Goal: Information Seeking & Learning: Learn about a topic

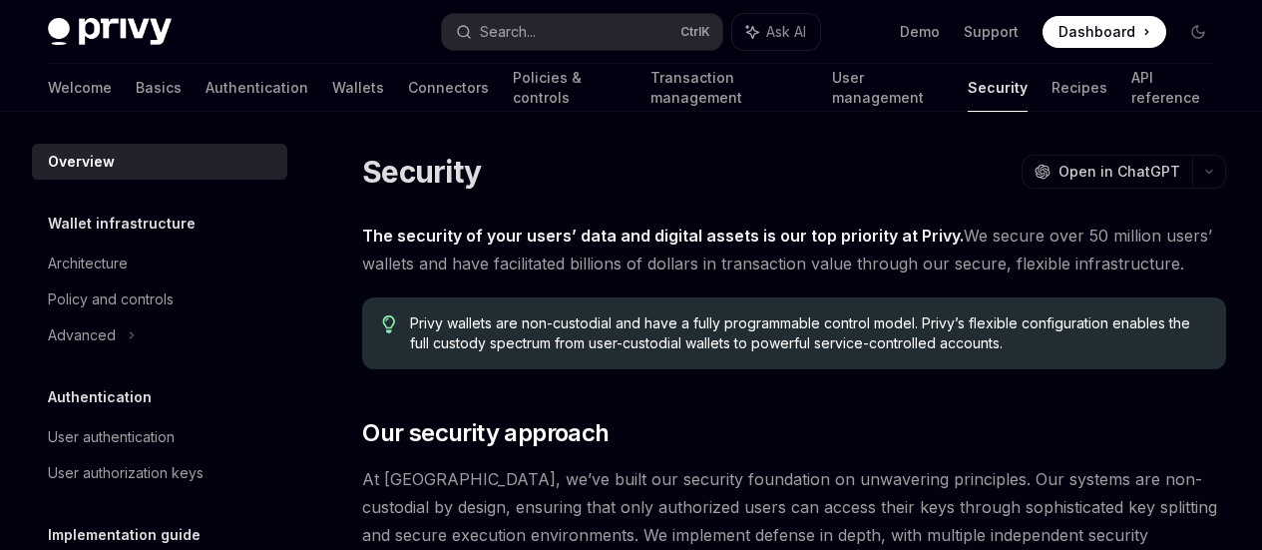
scroll to position [420, 0]
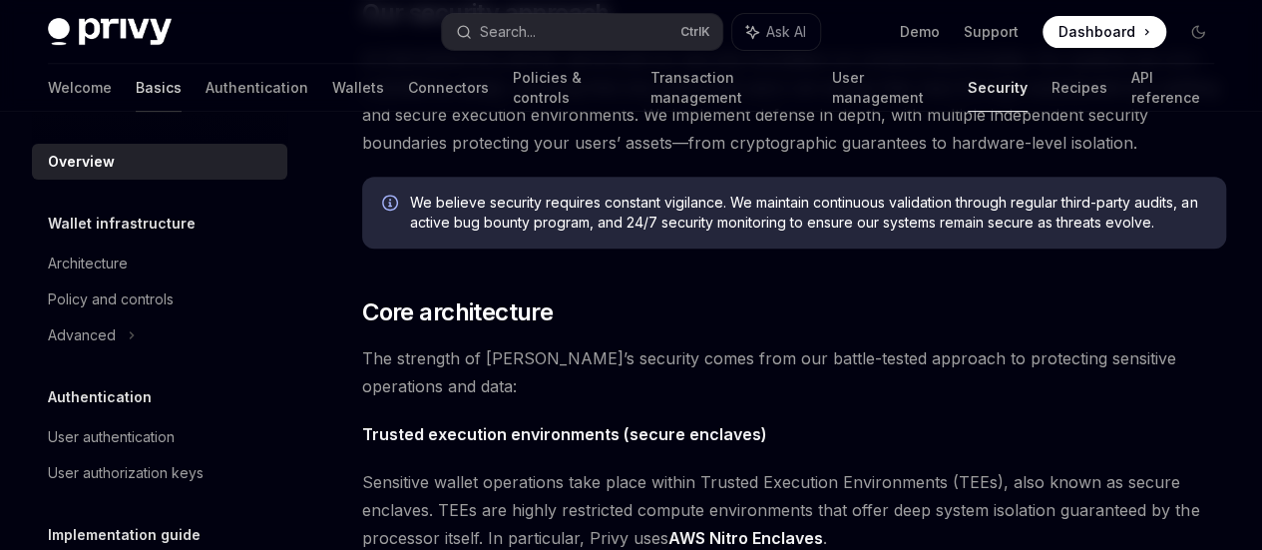
click at [136, 85] on link "Basics" at bounding box center [159, 88] width 46 height 48
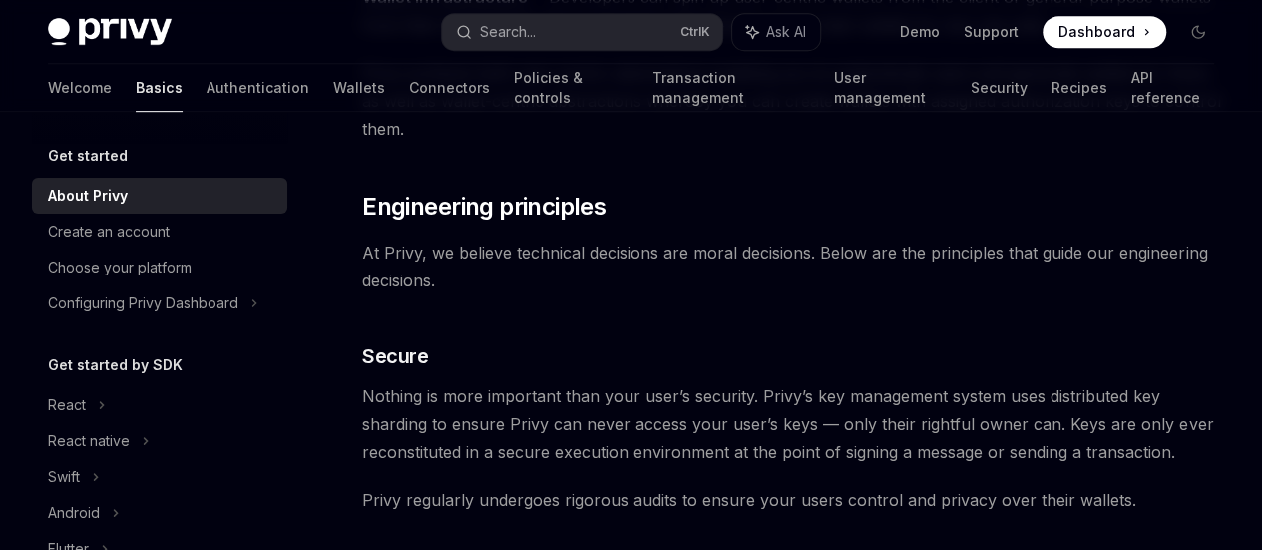
scroll to position [525, 0]
click at [1131, 89] on link "API reference" at bounding box center [1173, 88] width 84 height 48
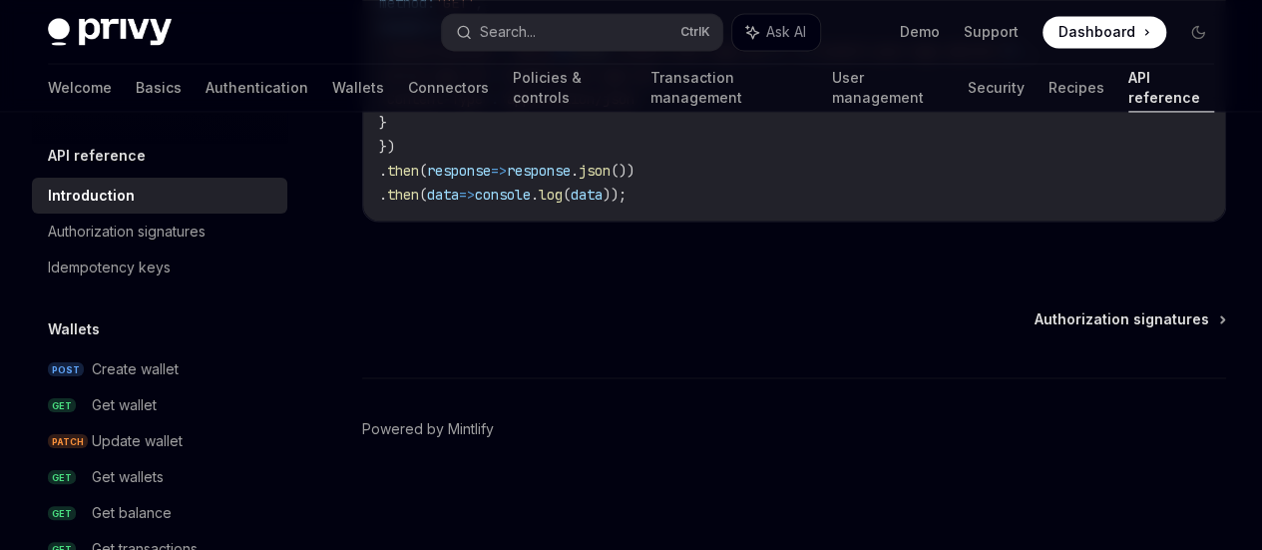
scroll to position [1555, 0]
click at [195, 223] on div "Authorization signatures" at bounding box center [127, 232] width 158 height 24
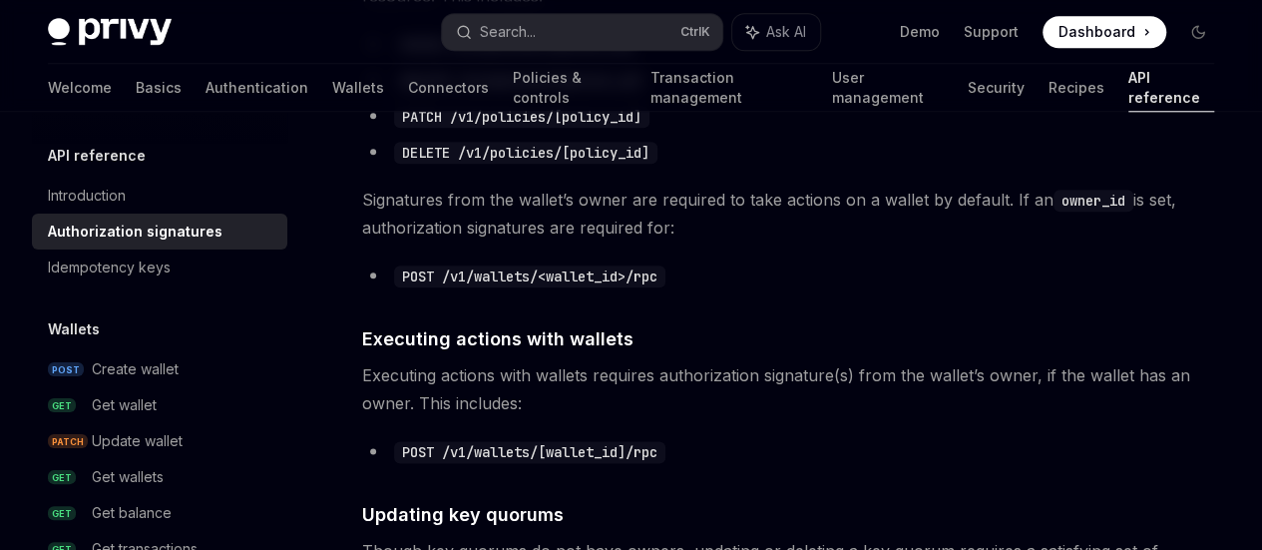
scroll to position [1050, 0]
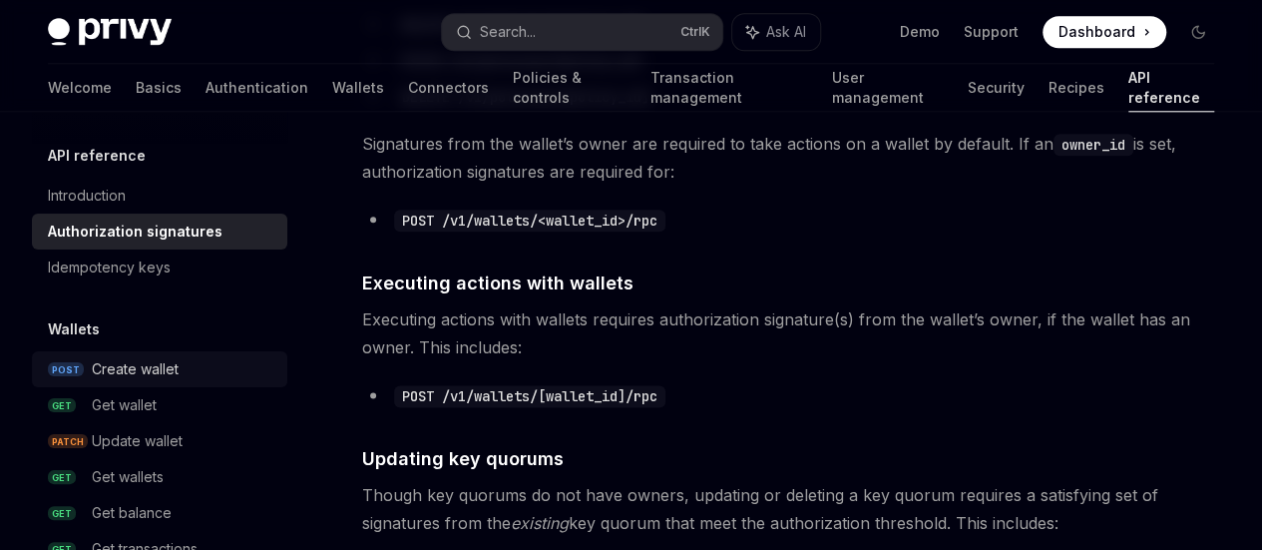
click at [176, 375] on div "Create wallet" at bounding box center [135, 369] width 87 height 24
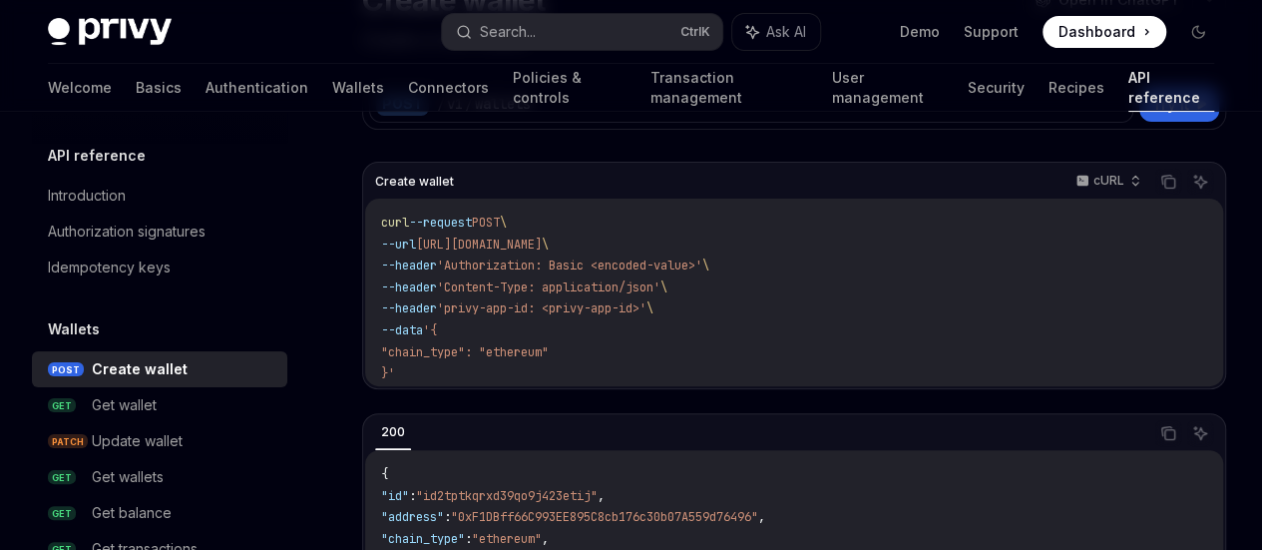
scroll to position [359, 0]
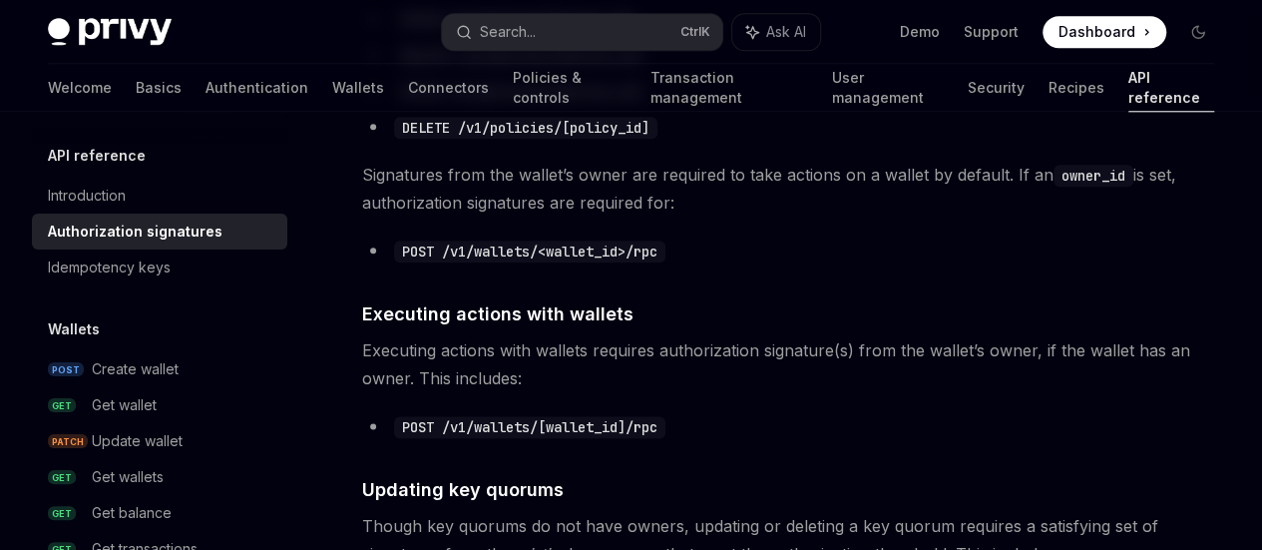
scroll to position [1050, 0]
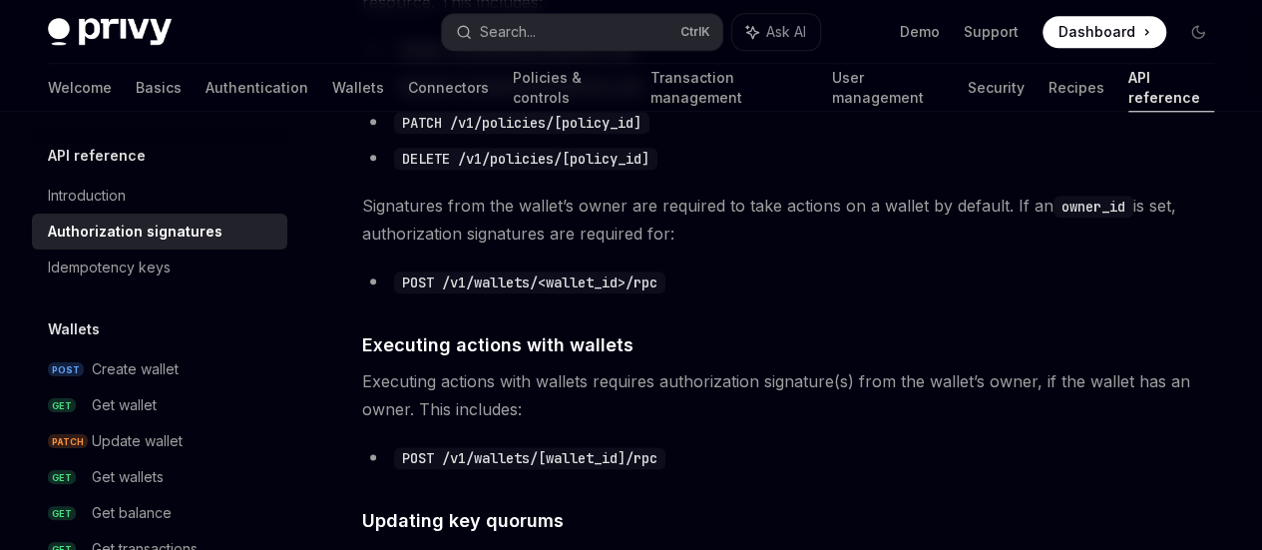
click at [1156, 93] on div "Welcome Basics Authentication Wallets Connectors Policies & controls Transactio…" at bounding box center [631, 88] width 1262 height 48
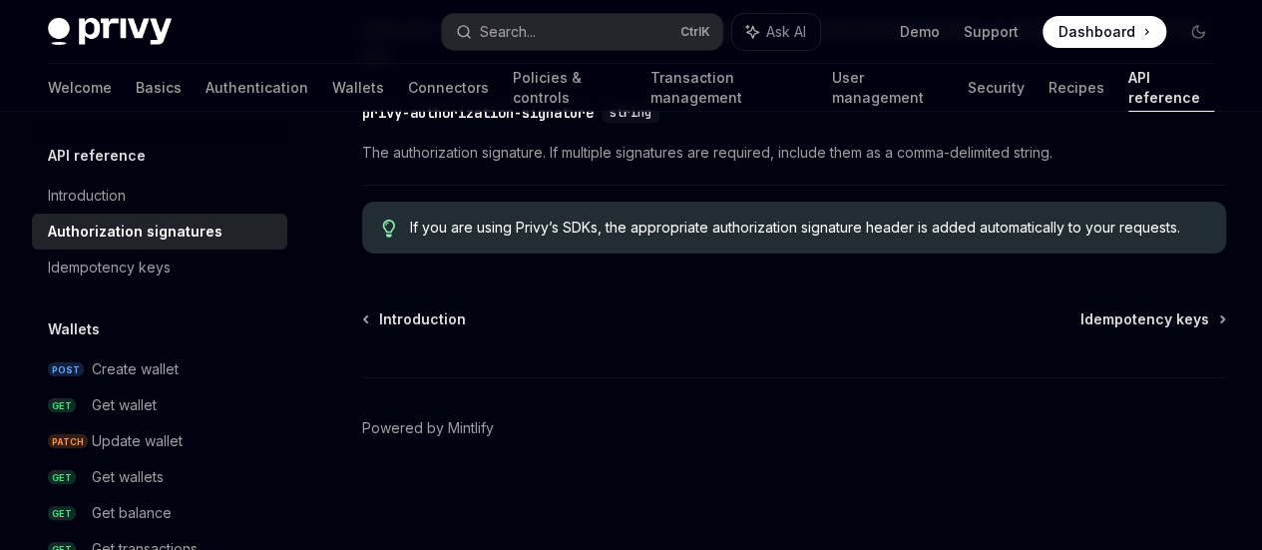
scroll to position [4117, 0]
click at [106, 184] on div "Introduction" at bounding box center [87, 196] width 78 height 24
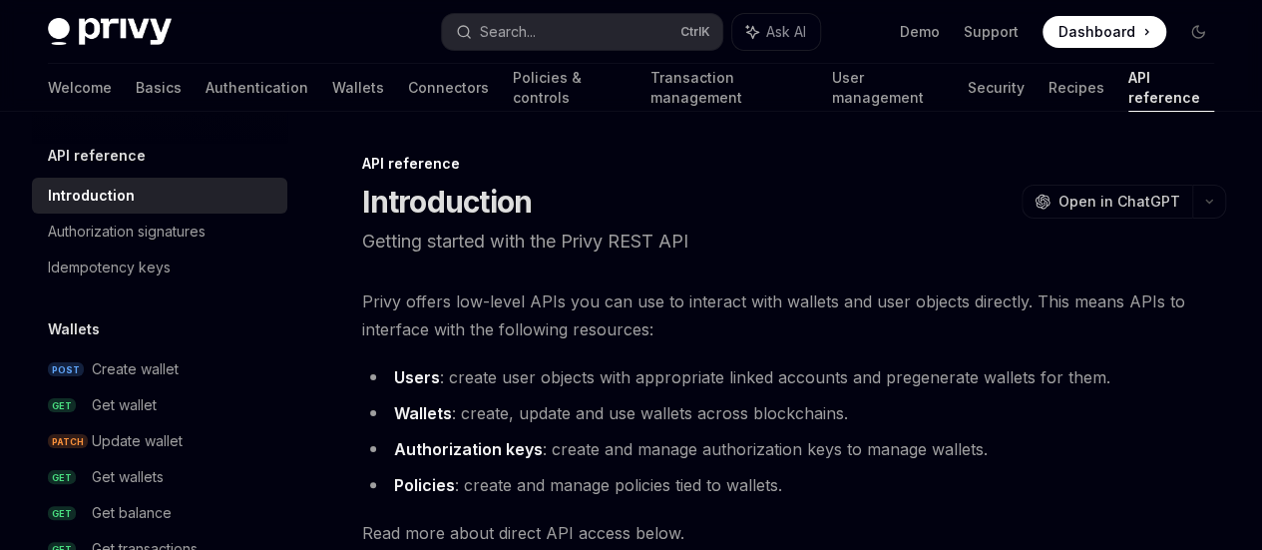
click at [680, 343] on span "Privy offers low-level APIs you can use to interact with wallets and user objec…" at bounding box center [794, 315] width 864 height 56
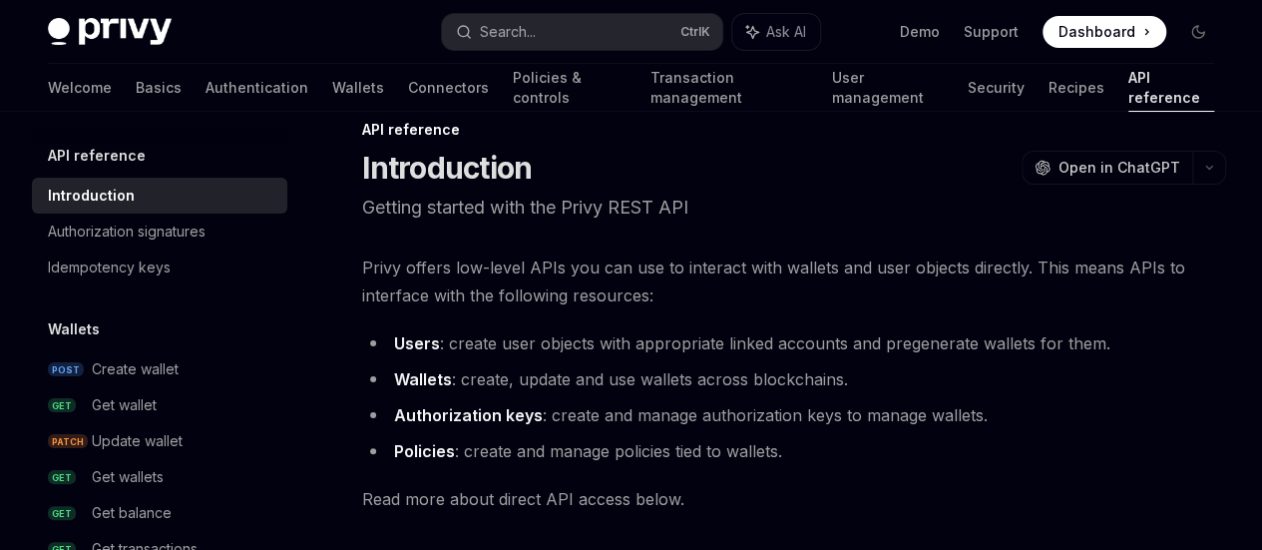
scroll to position [35, 0]
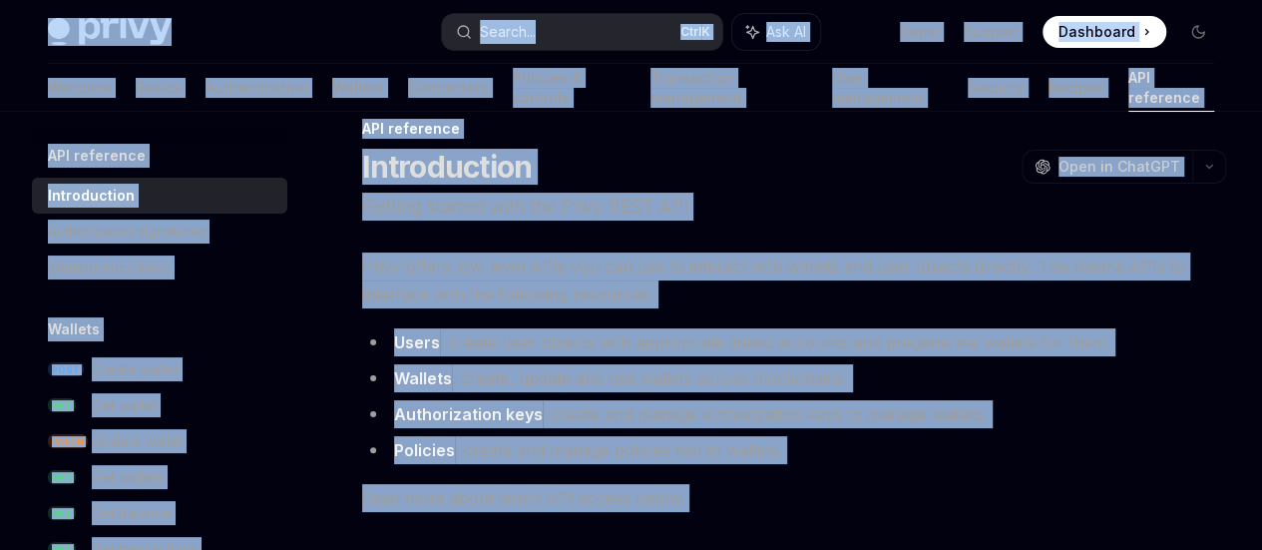
copy div "Privy Docs home page Search... Ctrl K Ask AI Demo Support Dashboard Dashboard S…"
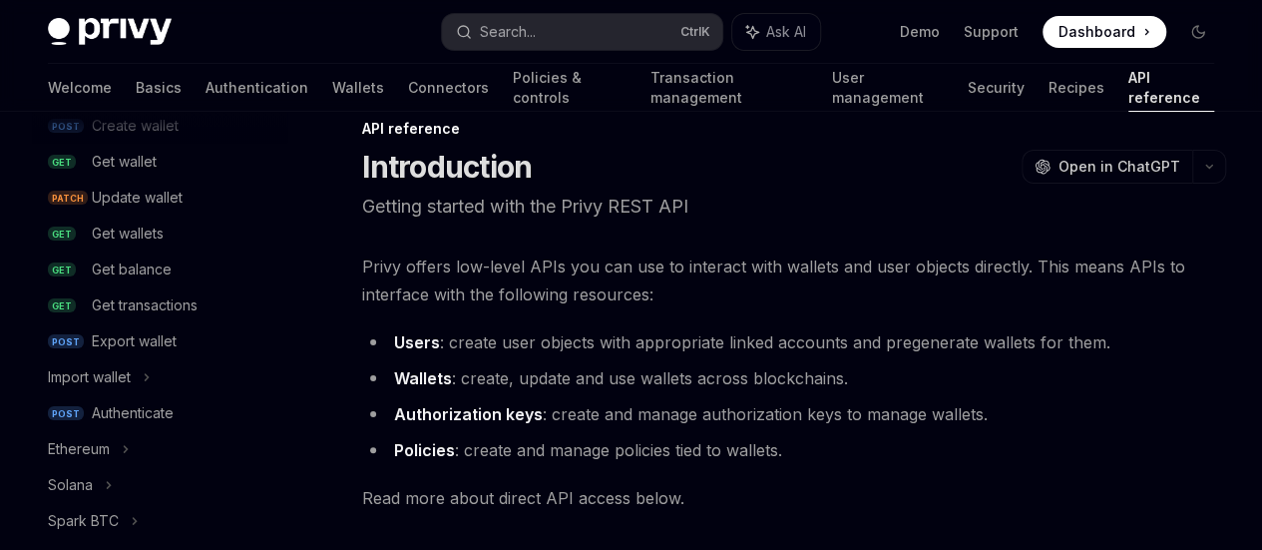
scroll to position [224, 0]
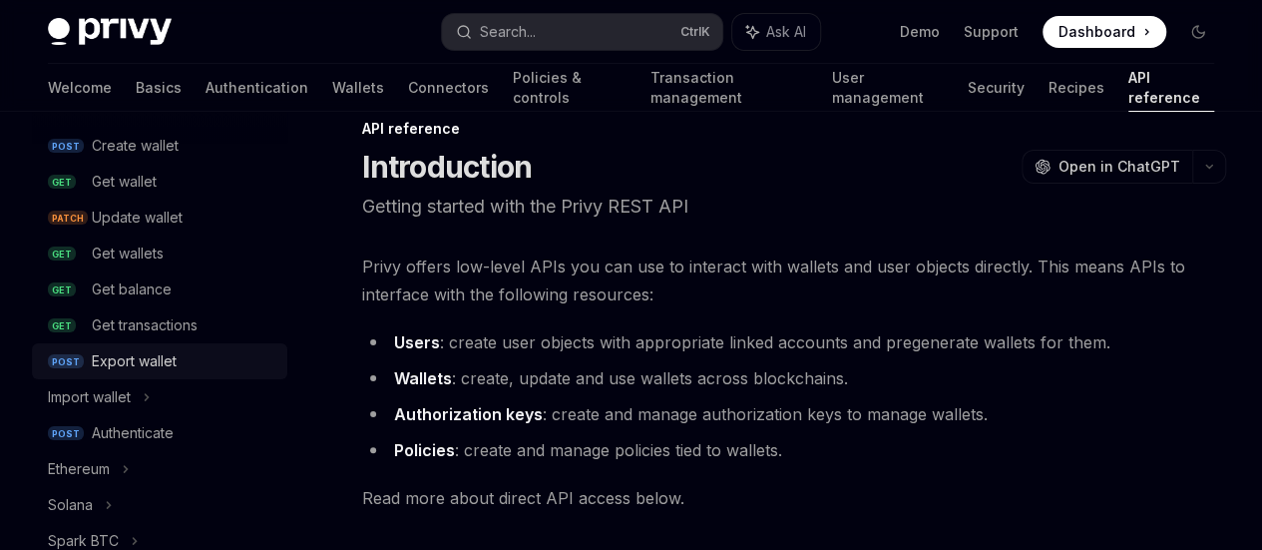
click at [167, 352] on div "Export wallet" at bounding box center [134, 361] width 85 height 24
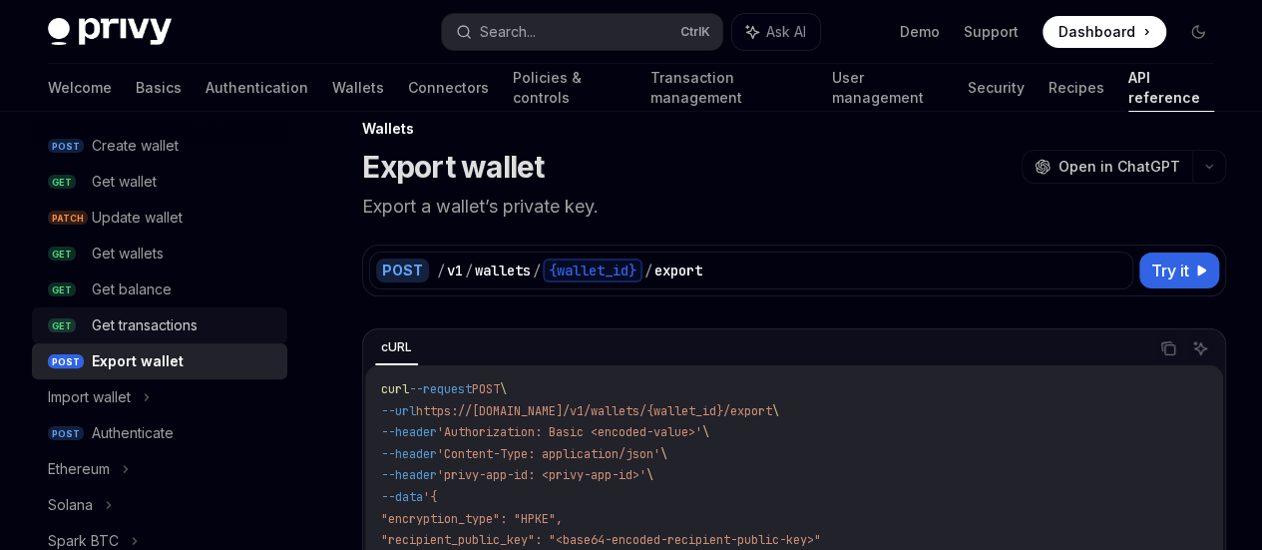
click at [181, 325] on div "Get transactions" at bounding box center [145, 325] width 106 height 24
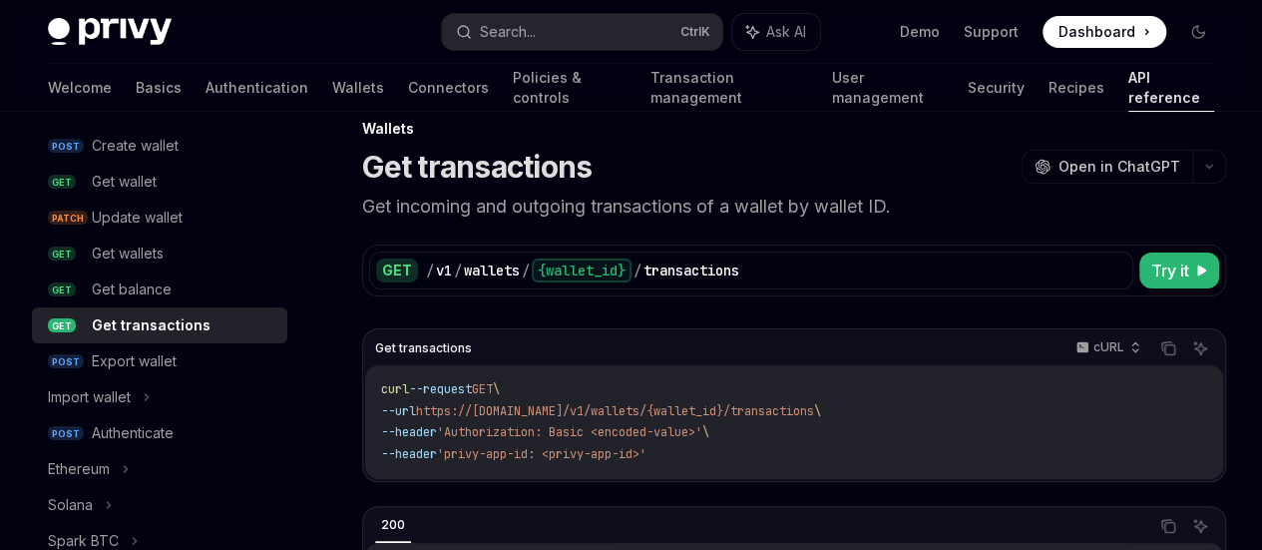
scroll to position [139, 0]
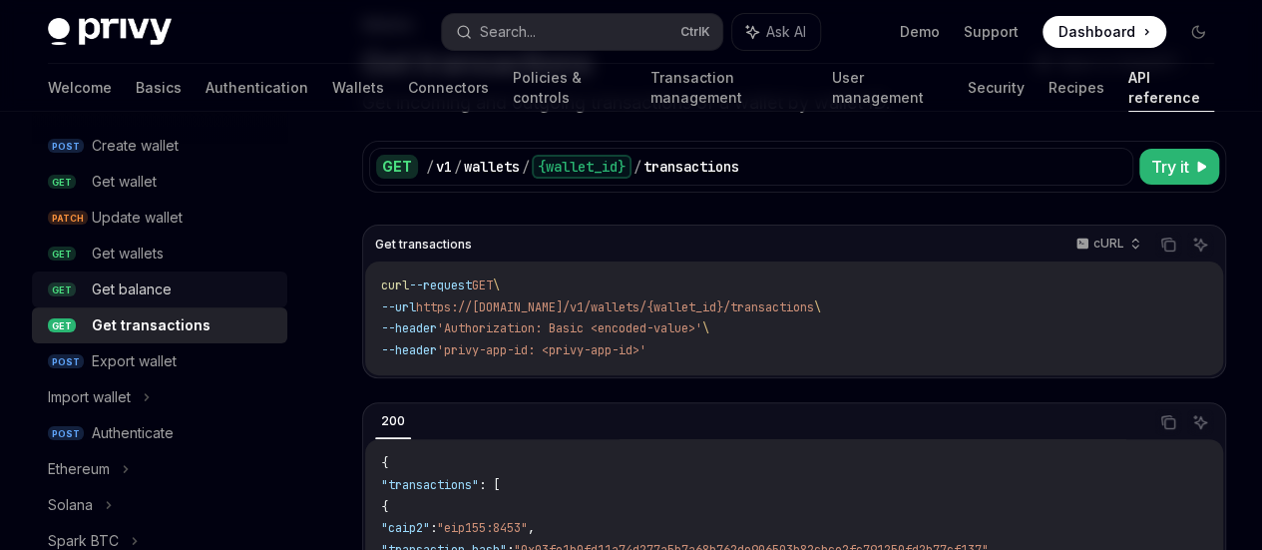
click at [152, 288] on div "Get balance" at bounding box center [132, 289] width 80 height 24
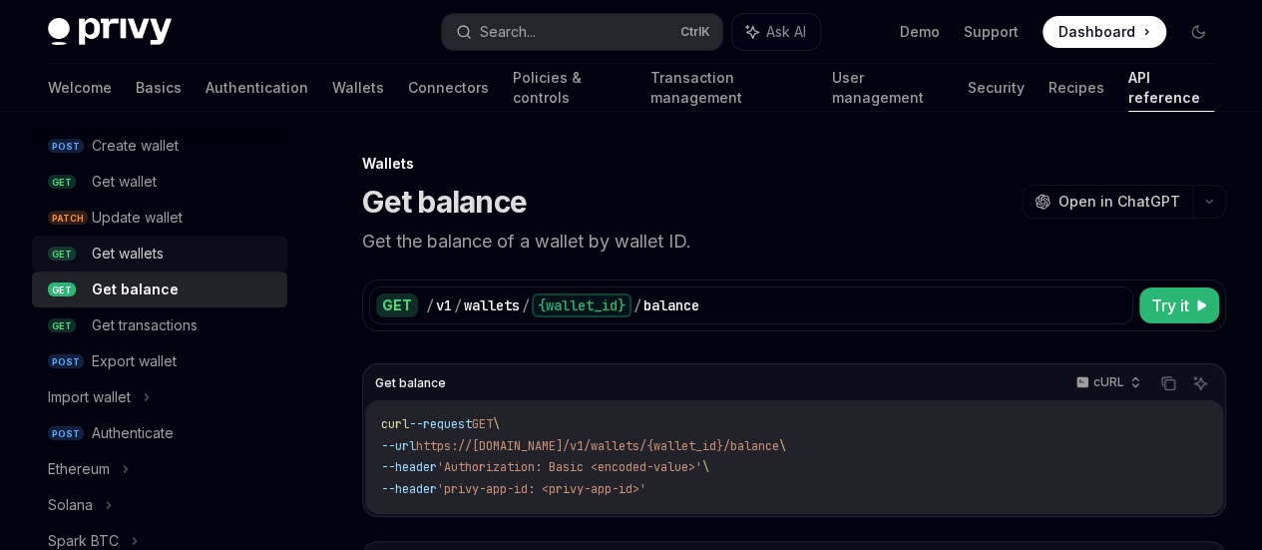
click at [119, 247] on div "Get wallets" at bounding box center [128, 253] width 72 height 24
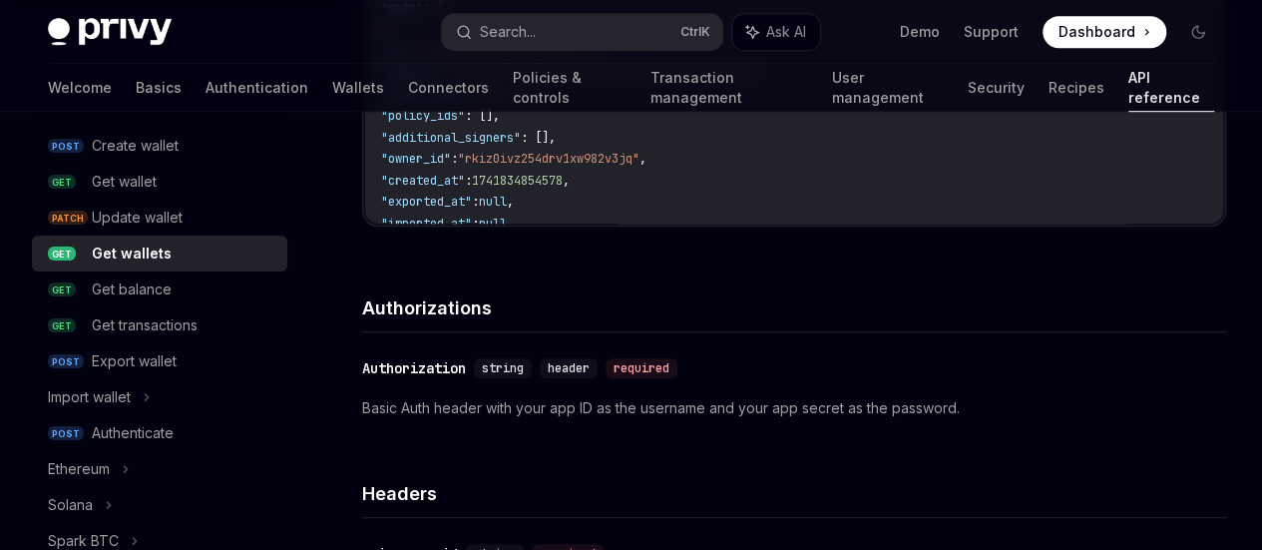
scroll to position [171, 0]
click at [152, 225] on div "Update wallet" at bounding box center [137, 218] width 91 height 24
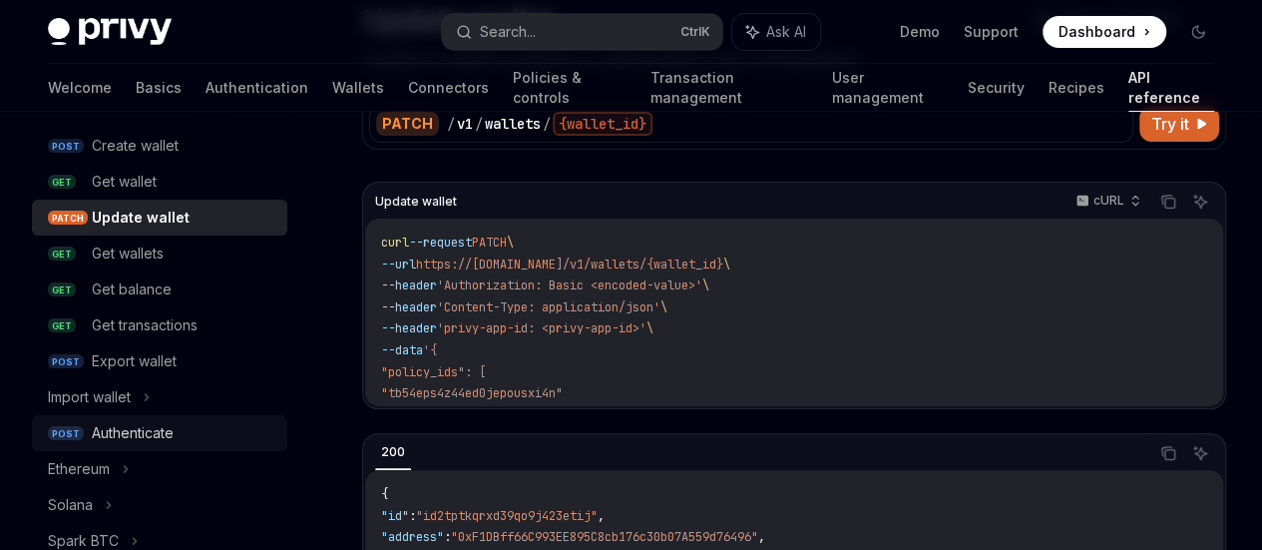
scroll to position [339, 0]
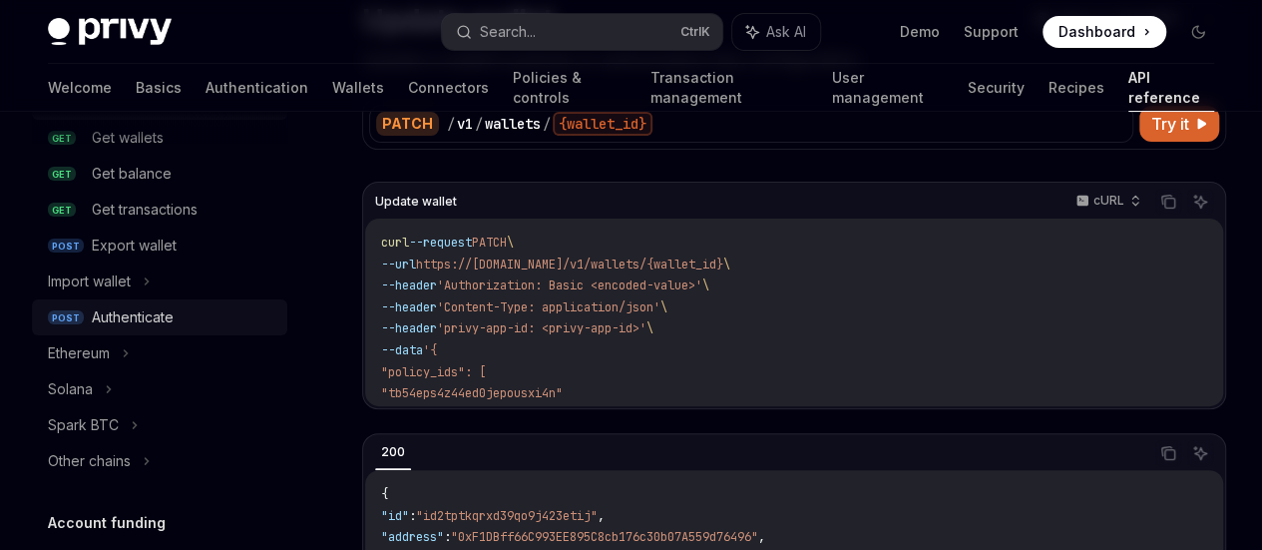
click at [148, 312] on div "Authenticate" at bounding box center [133, 317] width 82 height 24
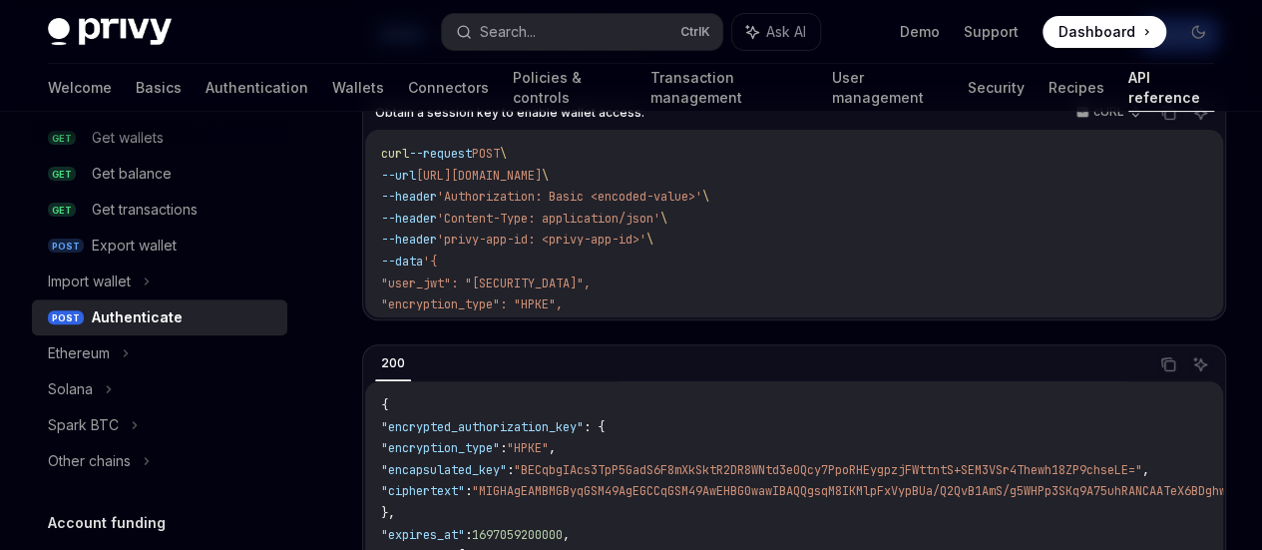
scroll to position [271, 0]
click at [88, 350] on div "Ethereum" at bounding box center [79, 353] width 62 height 24
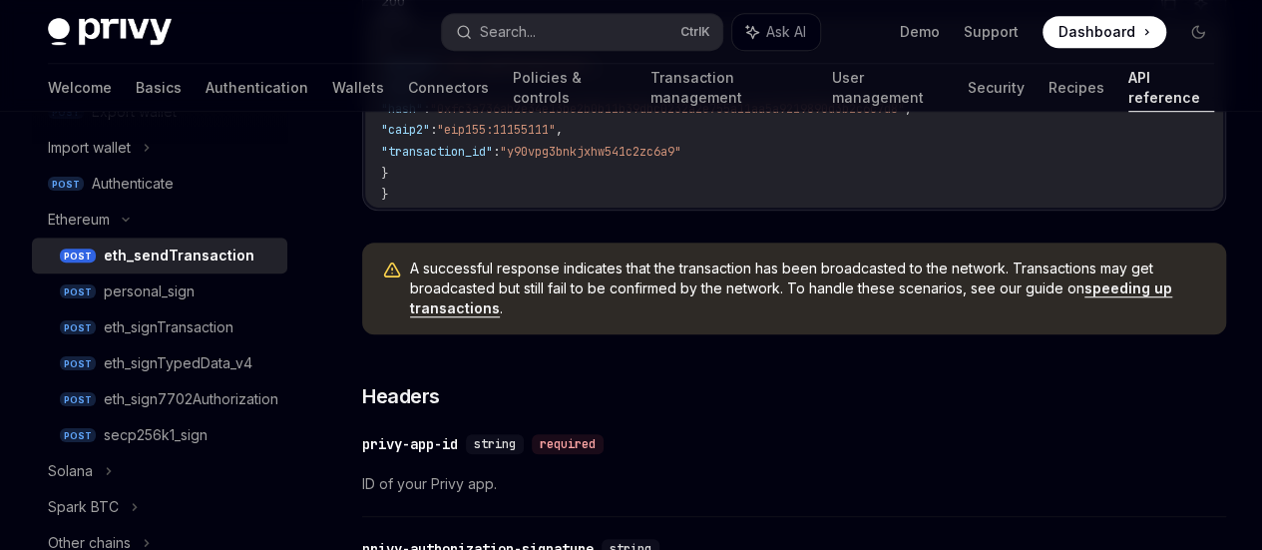
scroll to position [651, 0]
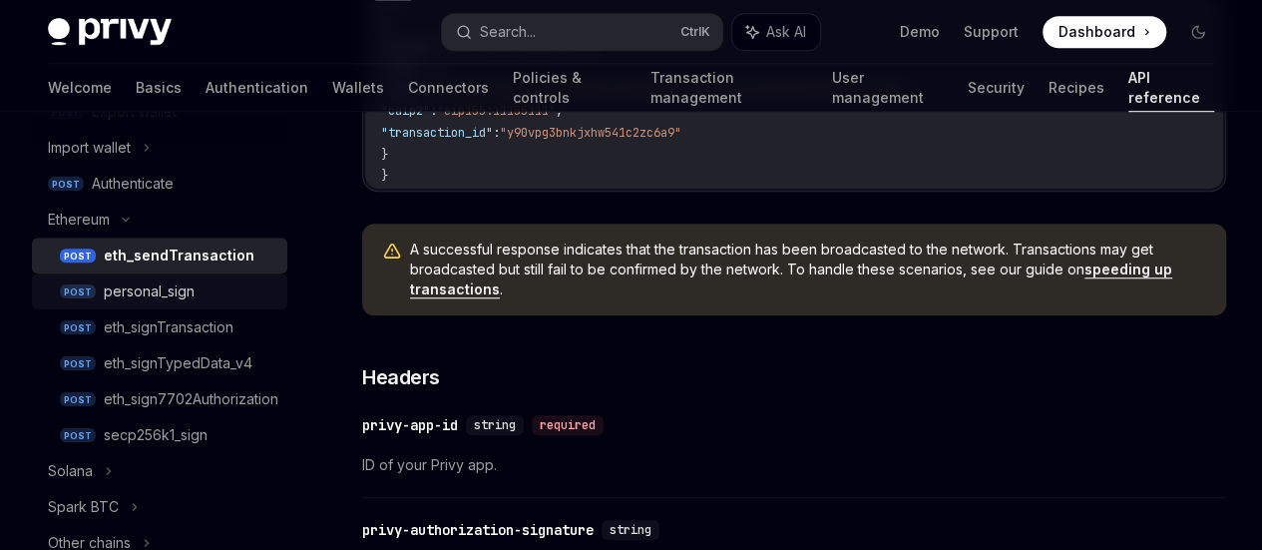
click at [247, 275] on link "POST personal_sign" at bounding box center [159, 291] width 255 height 36
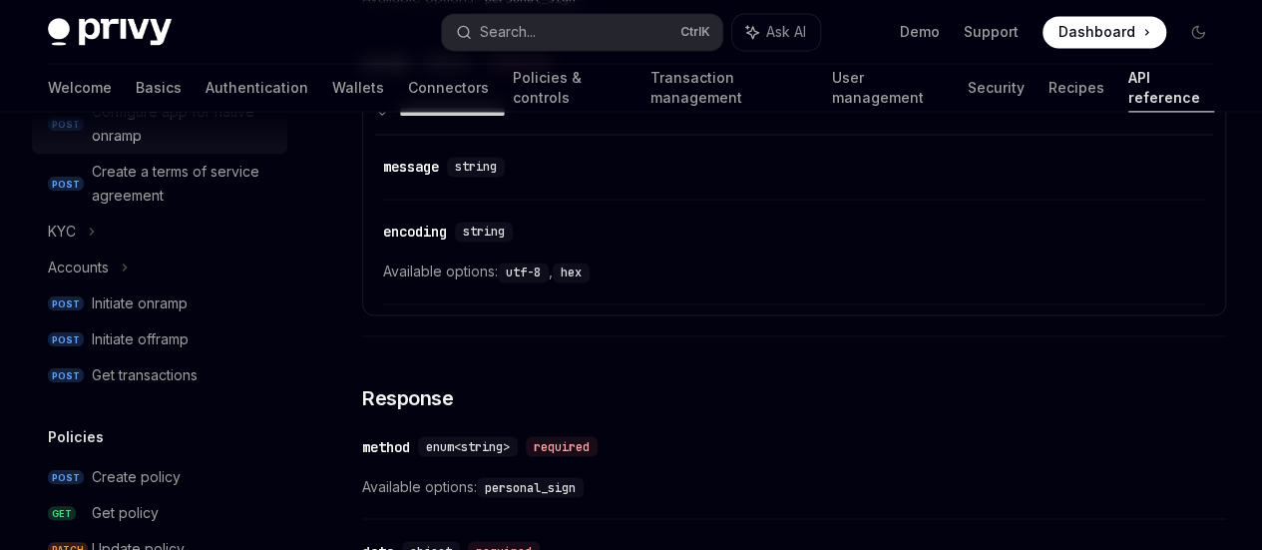
scroll to position [1007, 0]
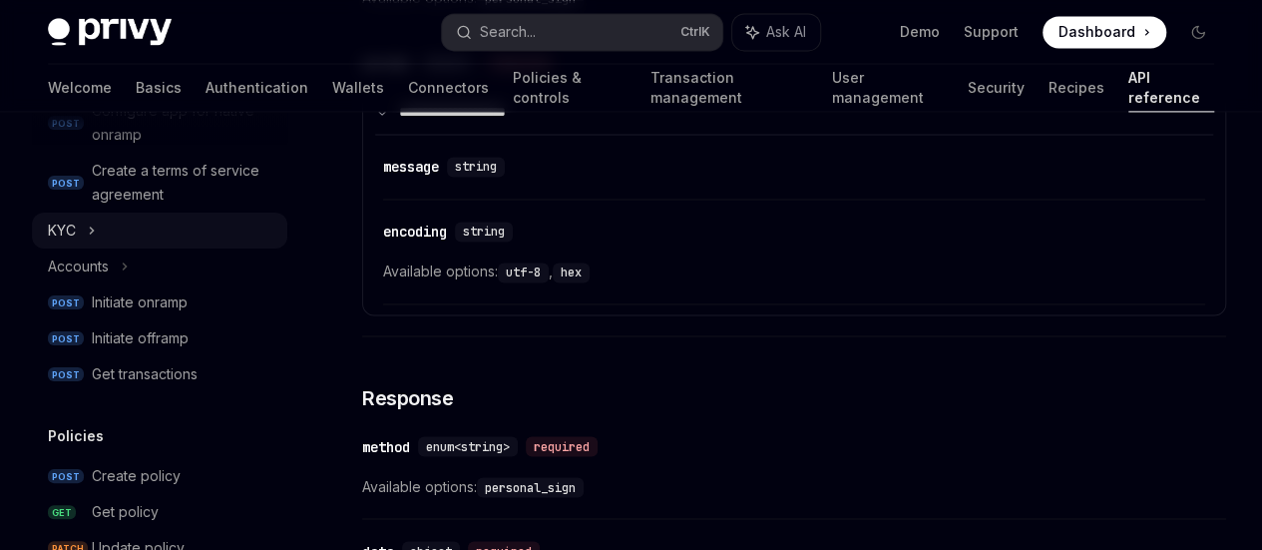
click at [94, 219] on icon at bounding box center [92, 231] width 8 height 24
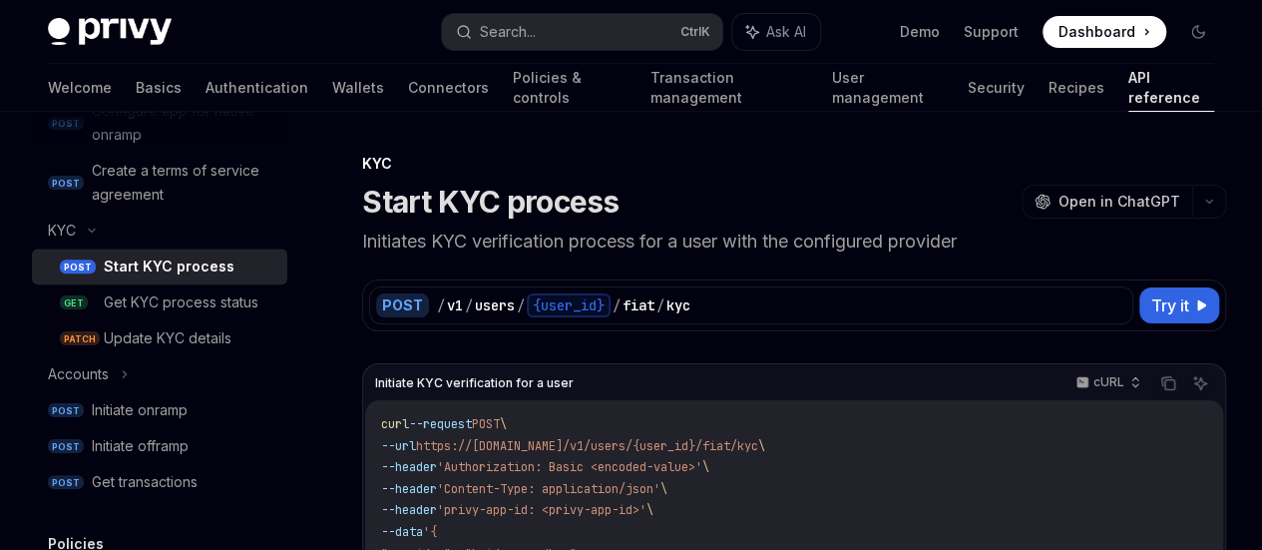
click at [574, 255] on p "Initiates KYC verification process for a user with the configured provider" at bounding box center [794, 242] width 864 height 28
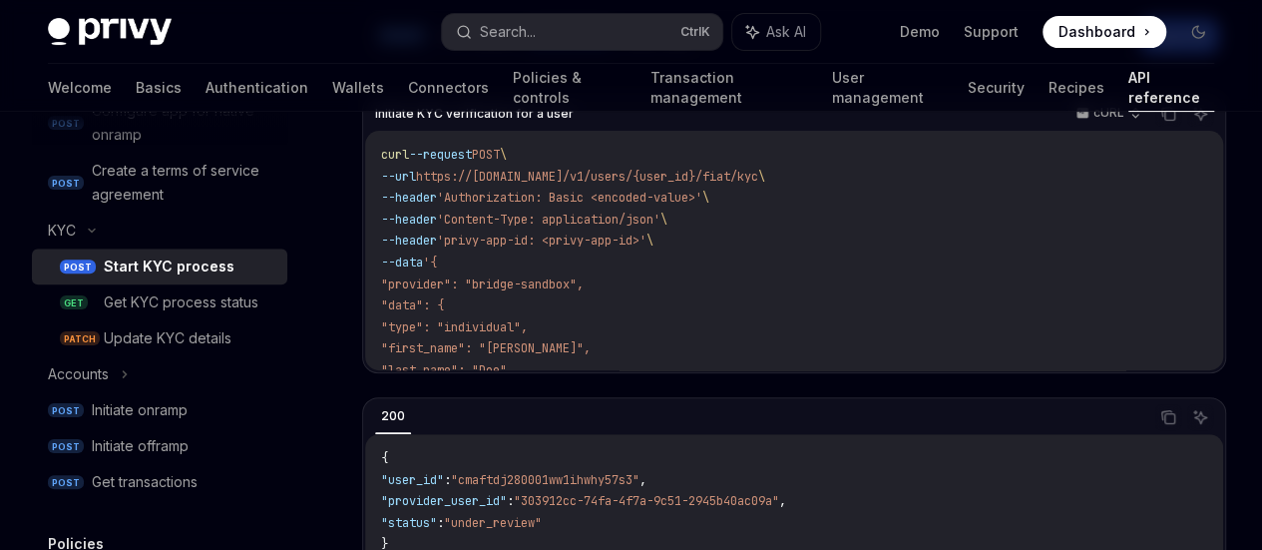
scroll to position [267, 0]
click at [214, 314] on div "Get KYC process status" at bounding box center [181, 302] width 155 height 24
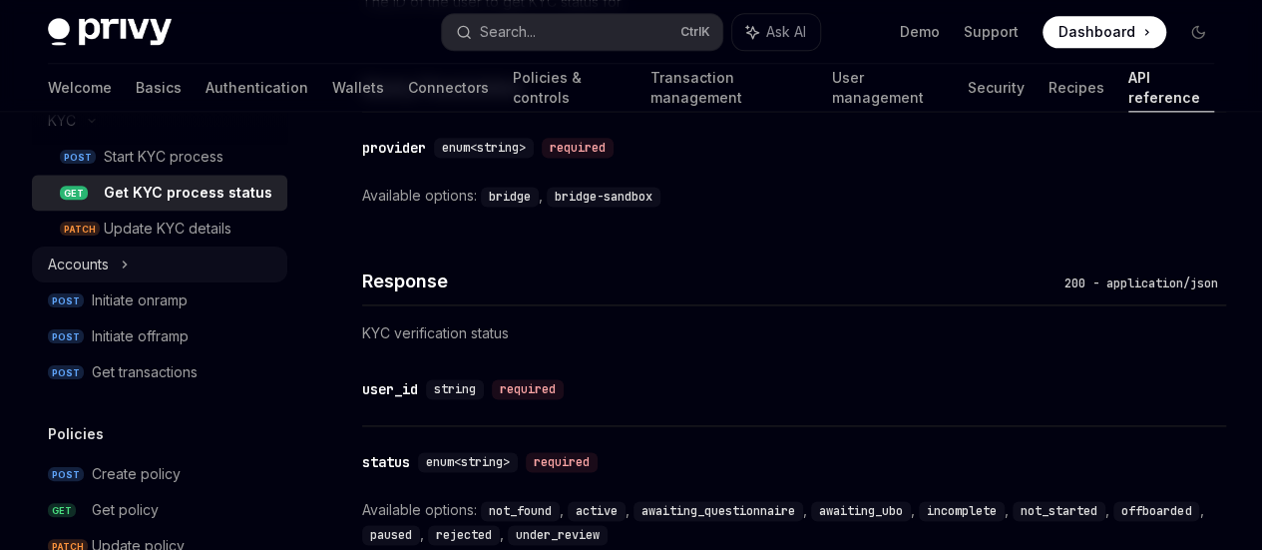
scroll to position [1132, 0]
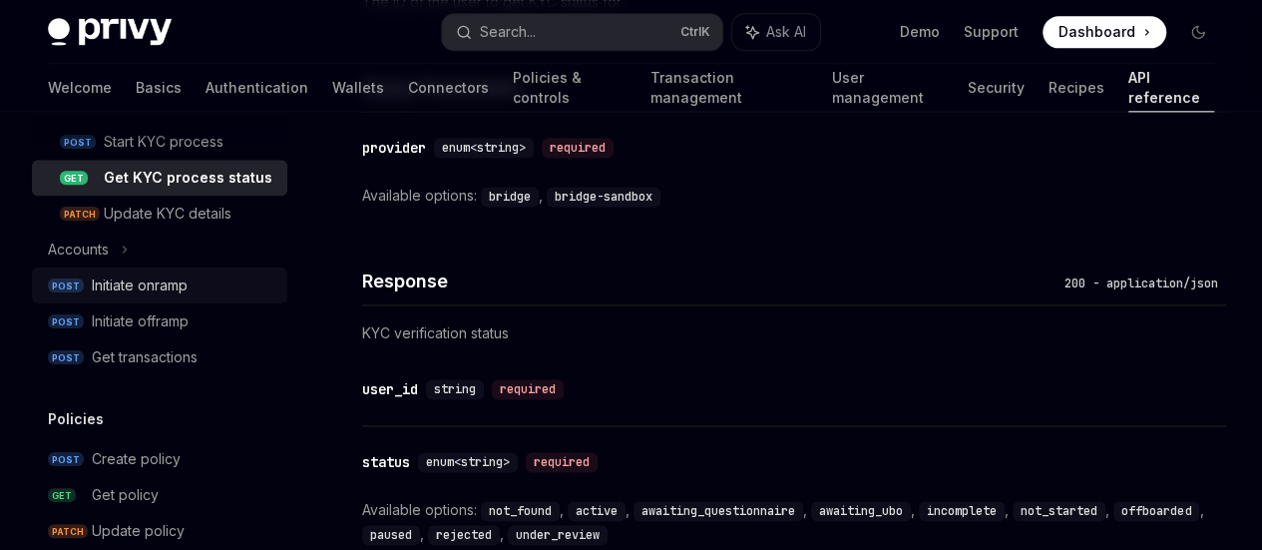
click at [198, 303] on link "POST Initiate onramp" at bounding box center [159, 285] width 255 height 36
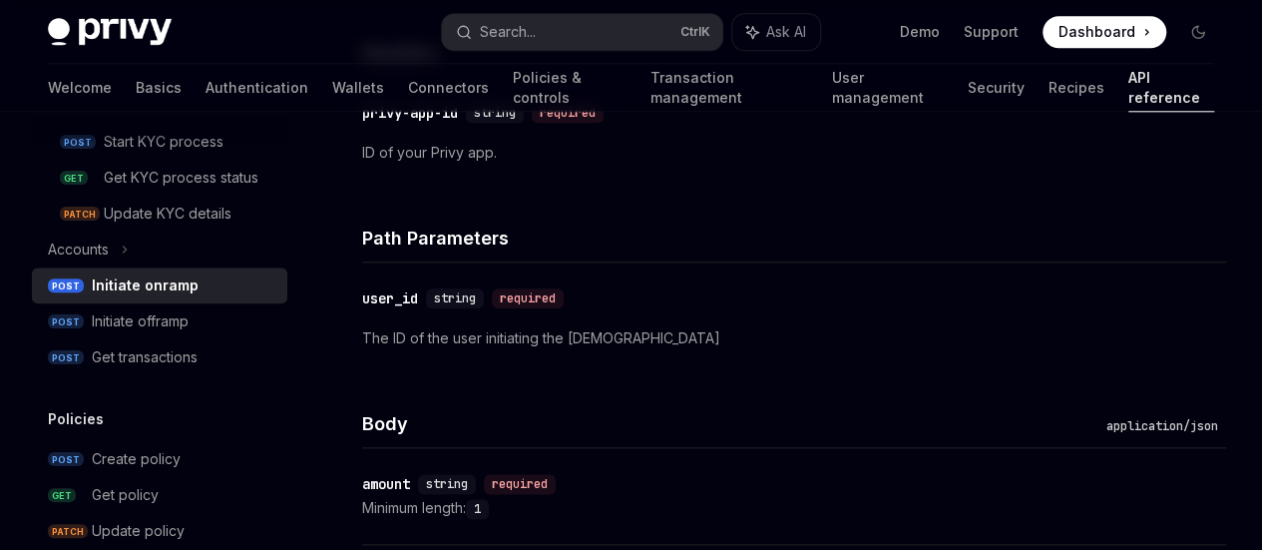
scroll to position [1070, 0]
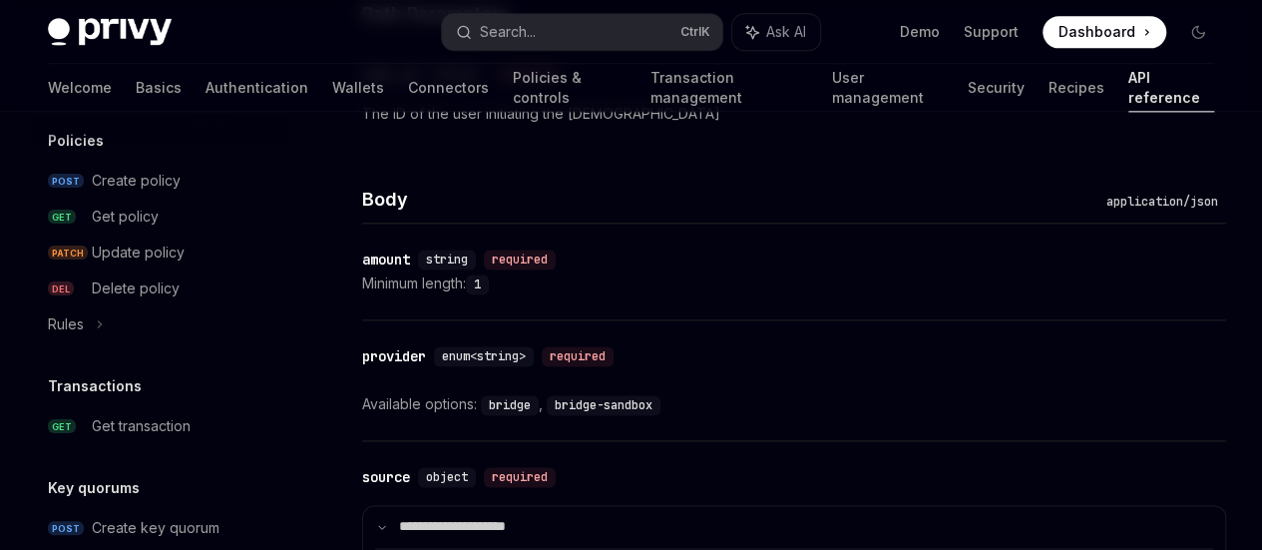
scroll to position [1454, 0]
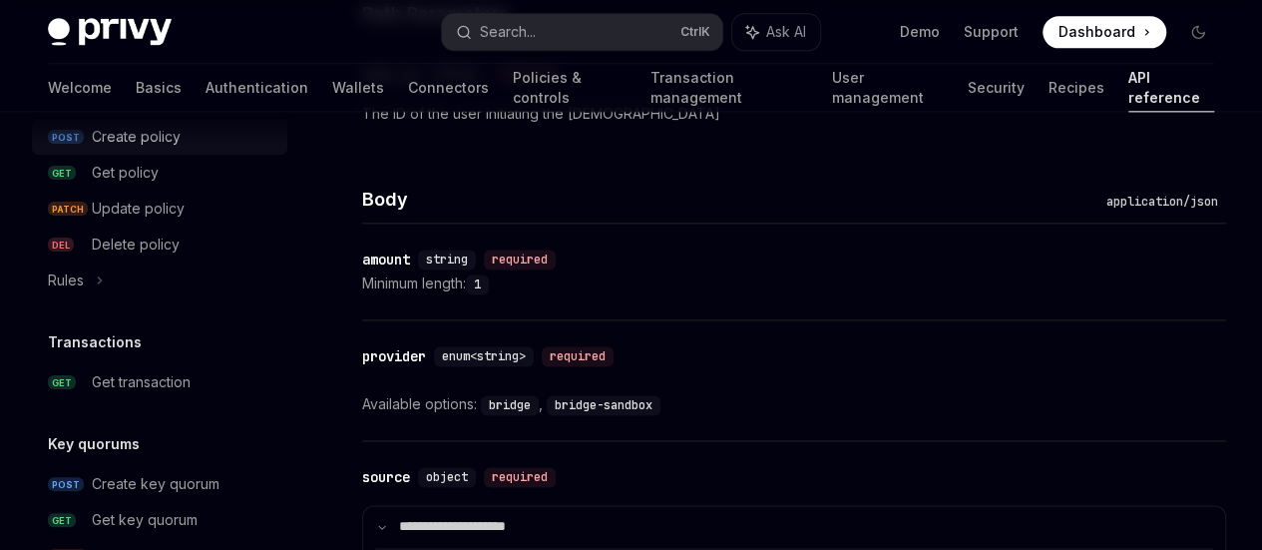
click at [133, 149] on div "Create policy" at bounding box center [136, 137] width 89 height 24
type textarea "*"
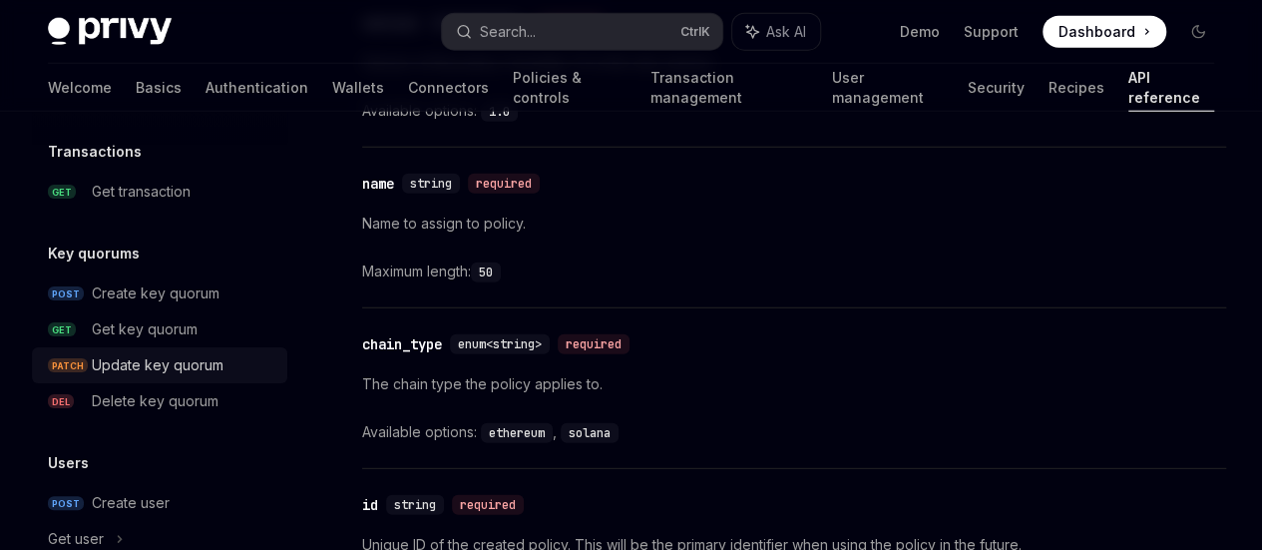
scroll to position [1858, 0]
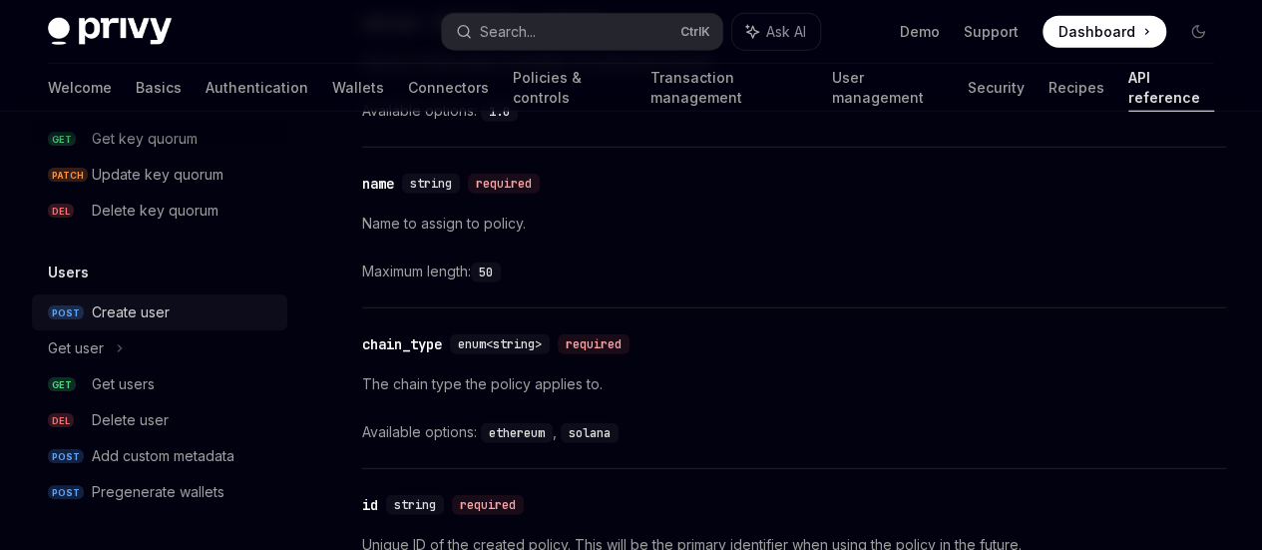
click at [180, 308] on div "Create user" at bounding box center [184, 312] width 184 height 24
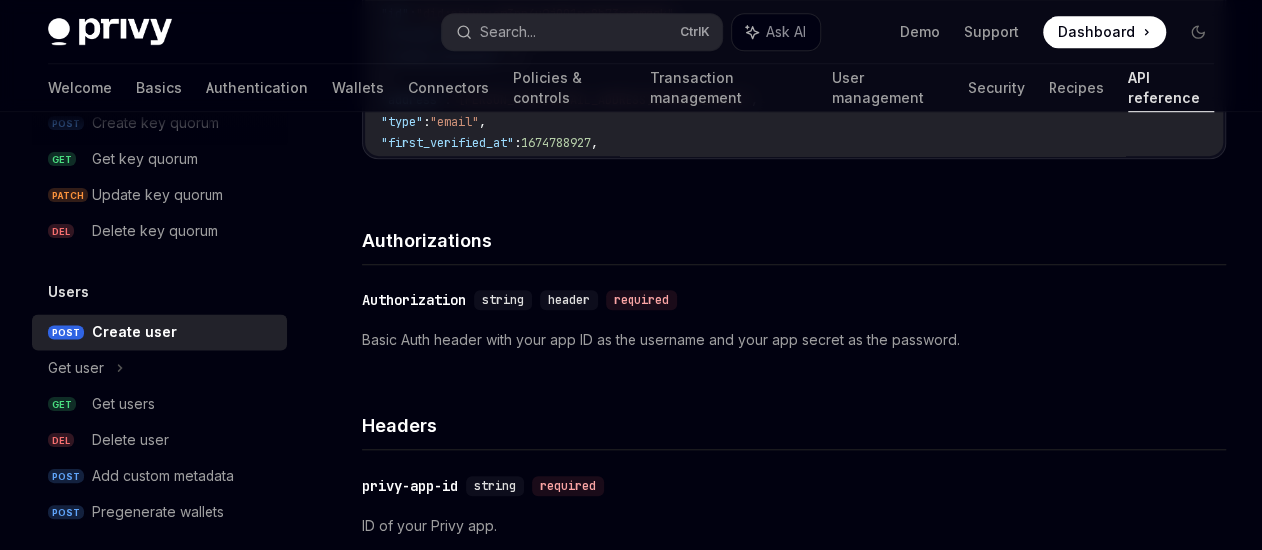
scroll to position [735, 0]
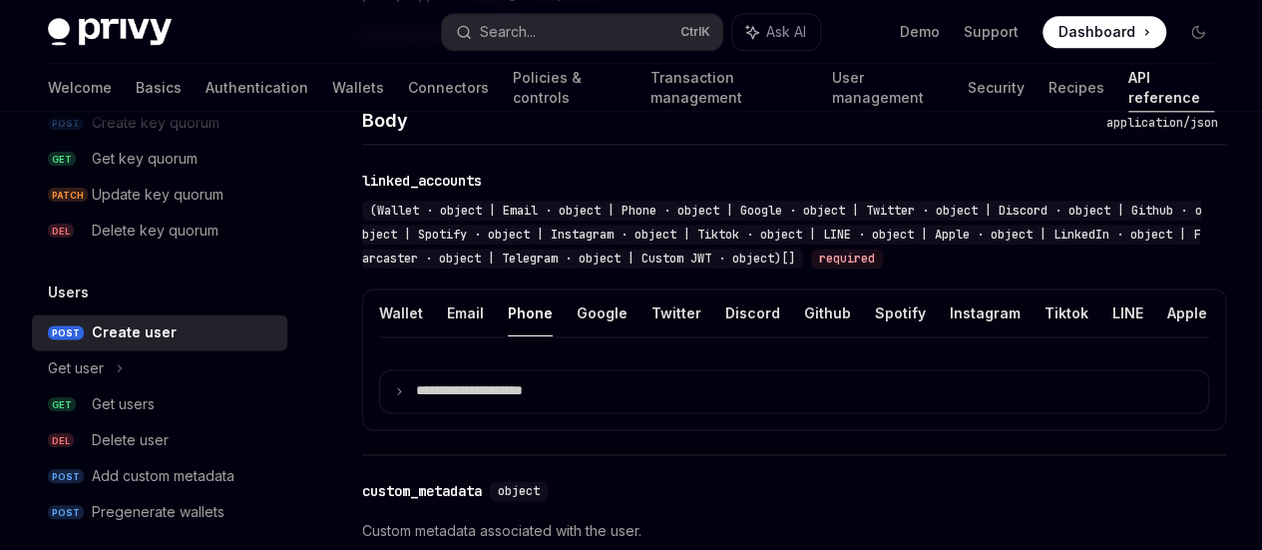
scroll to position [1286, 0]
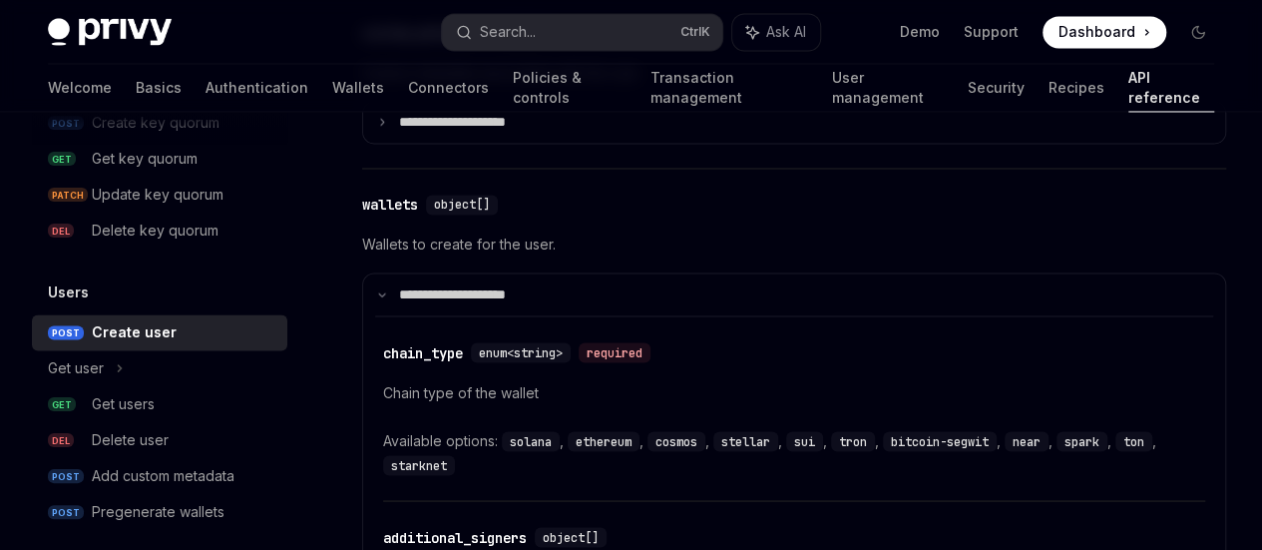
scroll to position [1633, 0]
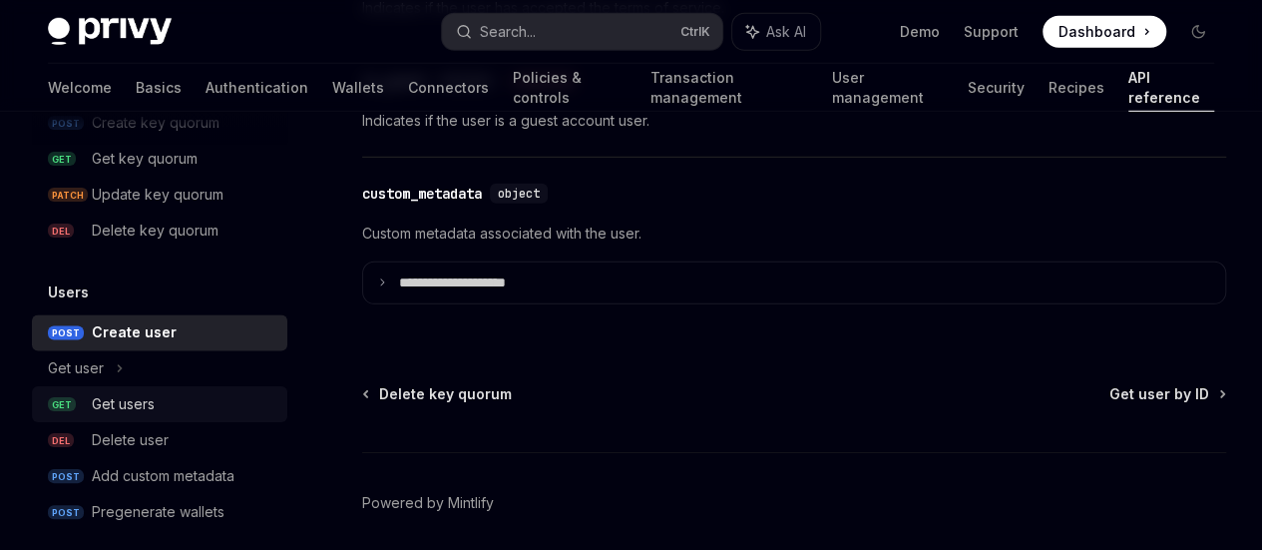
scroll to position [1511, 0]
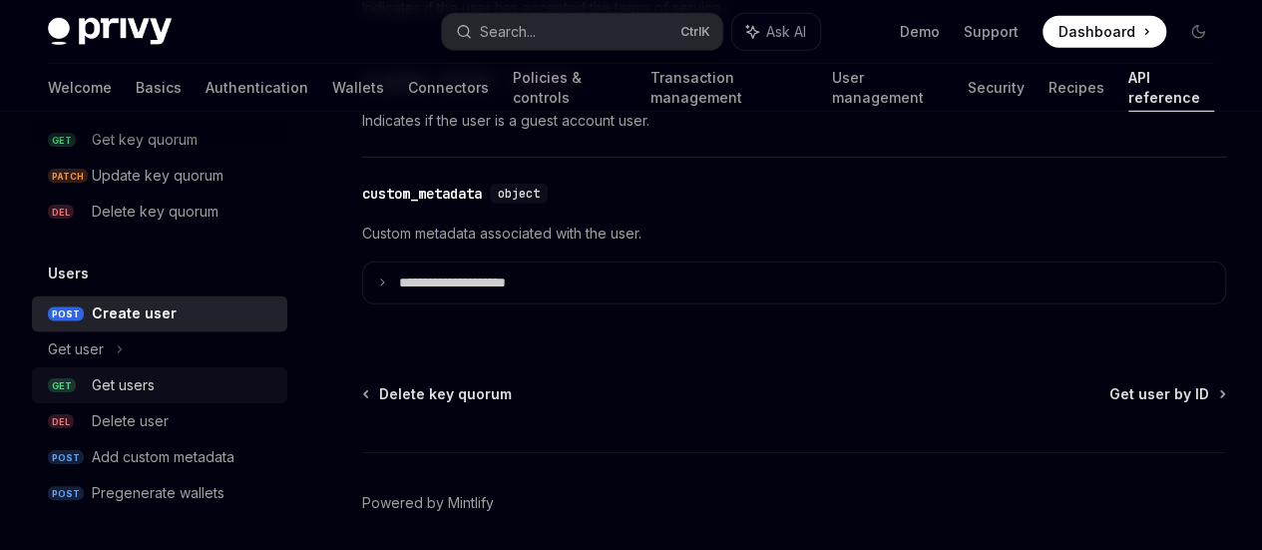
click at [173, 388] on div "Get users" at bounding box center [184, 385] width 184 height 24
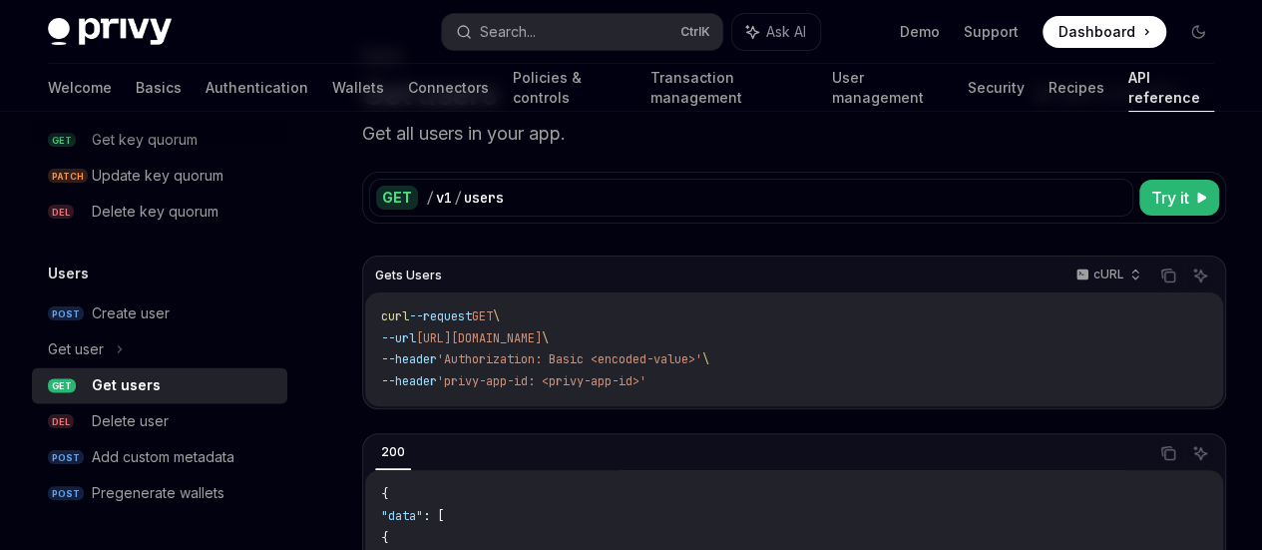
scroll to position [325, 0]
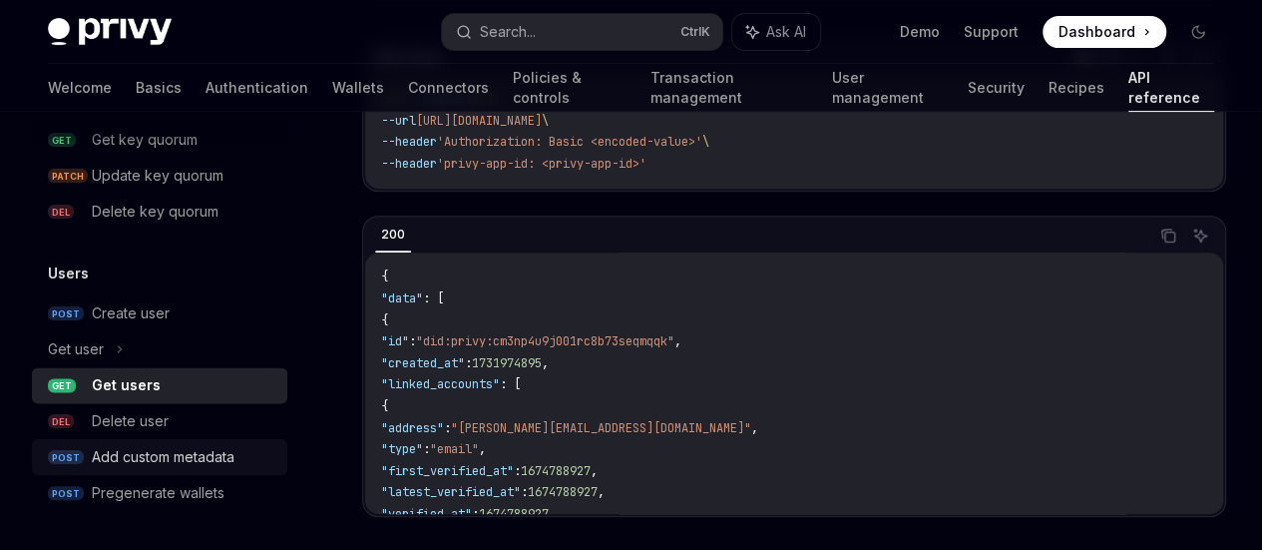
click at [213, 459] on div "Add custom metadata" at bounding box center [163, 457] width 143 height 24
type textarea "*"
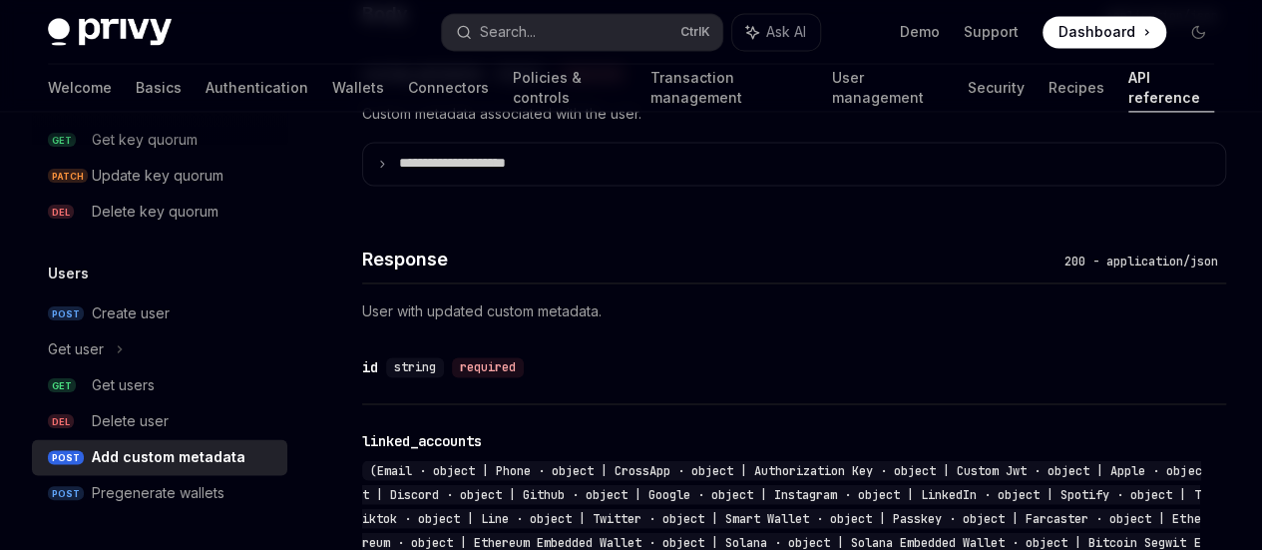
scroll to position [1468, 0]
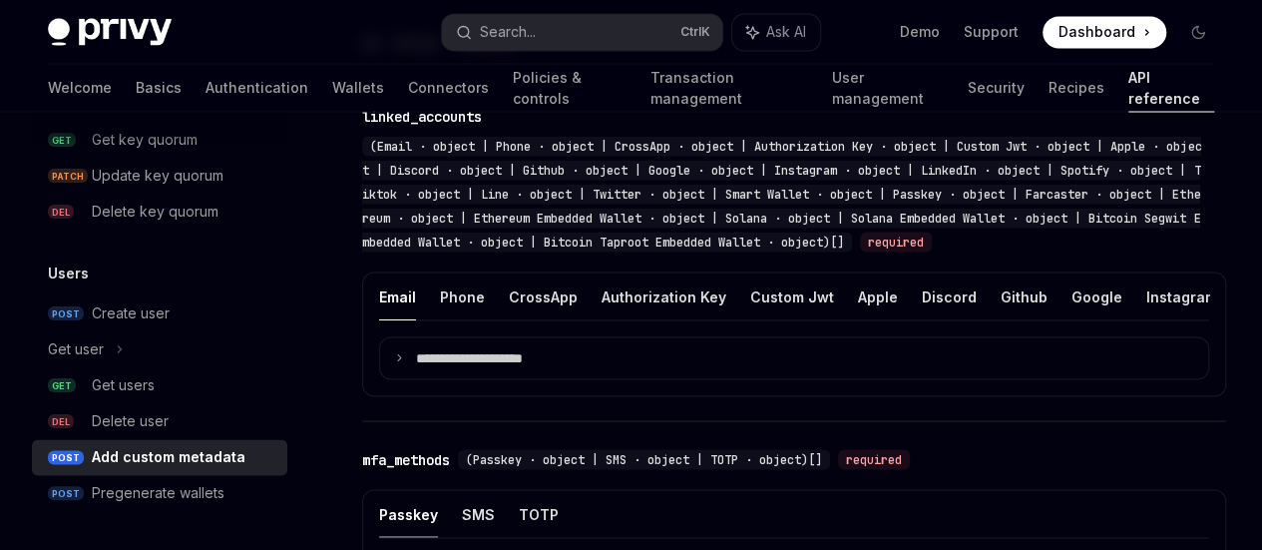
scroll to position [1794, 0]
